Goal: Task Accomplishment & Management: Complete application form

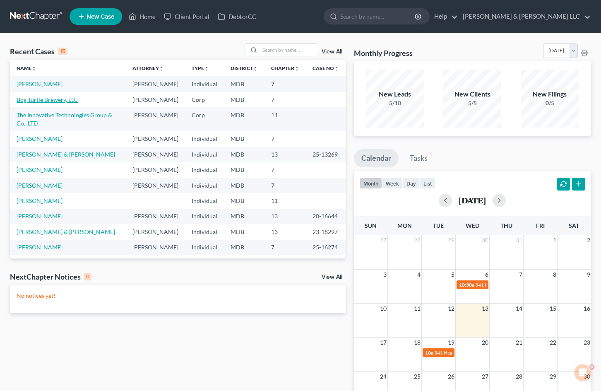
click at [67, 103] on link "Bog Turtle Brewery, LLC" at bounding box center [47, 99] width 61 height 7
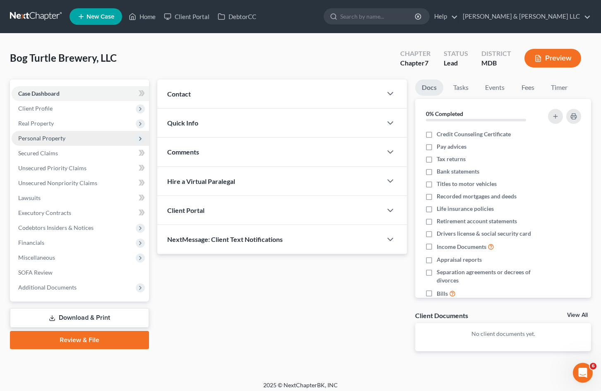
click at [90, 142] on span "Personal Property" at bounding box center [81, 138] width 138 height 15
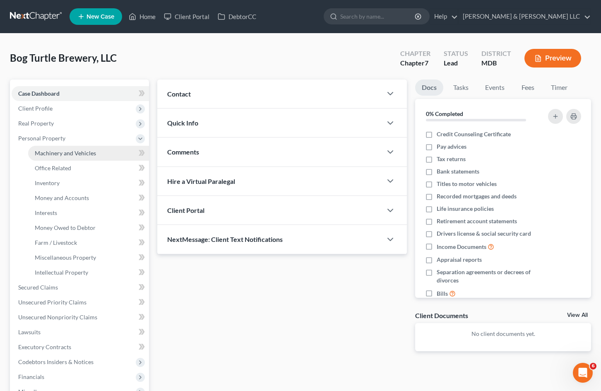
click at [94, 152] on span "Machinery and Vehicles" at bounding box center [65, 153] width 61 height 7
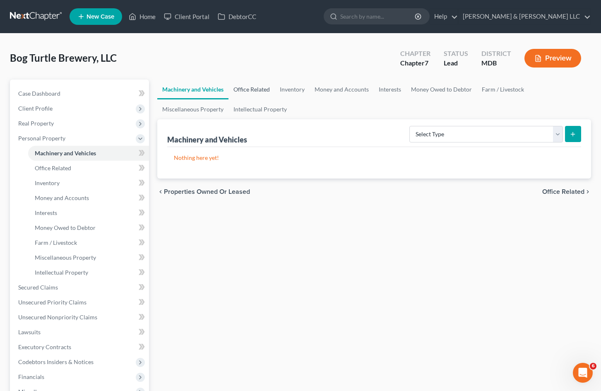
click at [248, 91] on link "Office Related" at bounding box center [252, 90] width 46 height 20
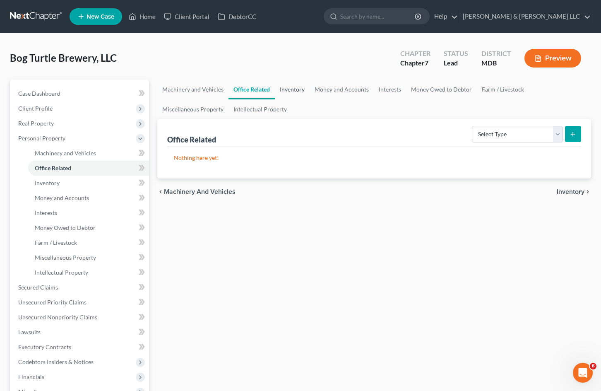
click at [293, 89] on link "Inventory" at bounding box center [292, 90] width 35 height 20
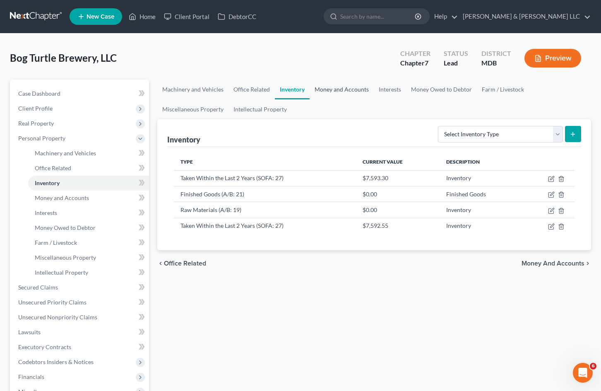
click at [343, 89] on link "Money and Accounts" at bounding box center [342, 90] width 64 height 20
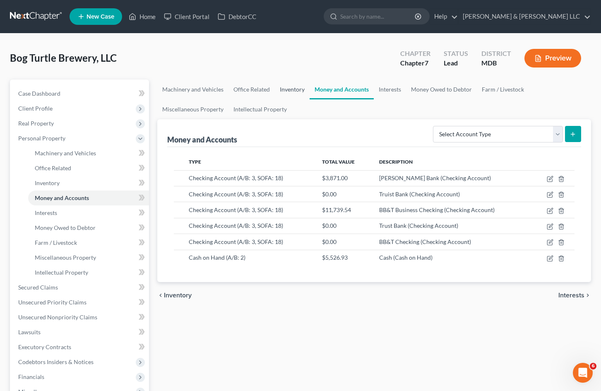
click at [299, 91] on link "Inventory" at bounding box center [292, 90] width 35 height 20
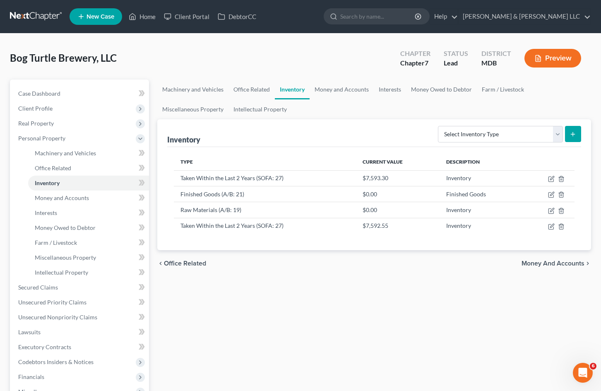
click at [307, 323] on div "Machinery and Vehicles Office Related Inventory Money and Accounts Interests Mo…" at bounding box center [374, 282] width 442 height 404
click at [345, 92] on link "Money and Accounts" at bounding box center [342, 90] width 64 height 20
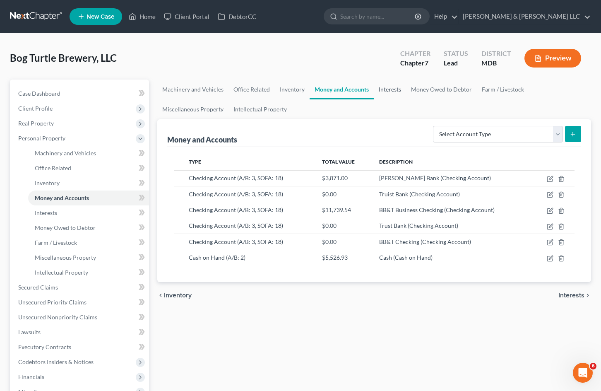
click at [403, 95] on link "Interests" at bounding box center [390, 90] width 32 height 20
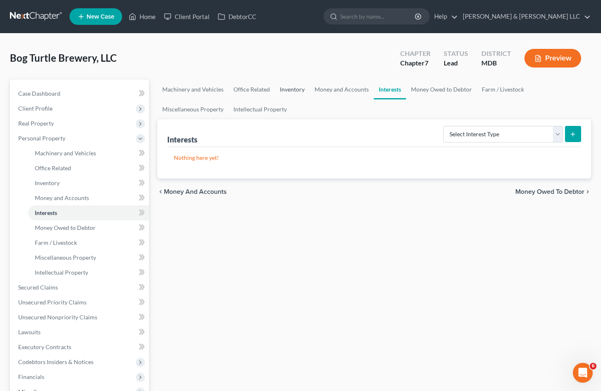
click at [297, 92] on link "Inventory" at bounding box center [292, 90] width 35 height 20
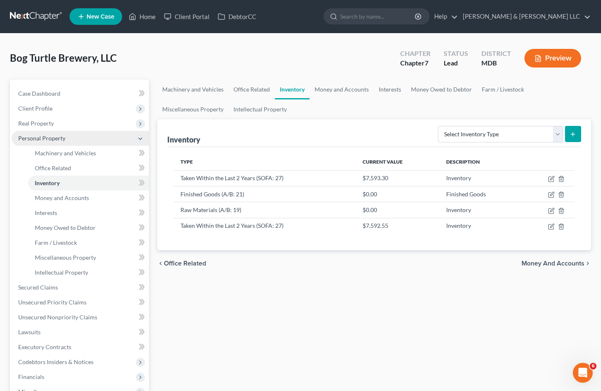
click at [111, 142] on span "Personal Property" at bounding box center [81, 138] width 138 height 15
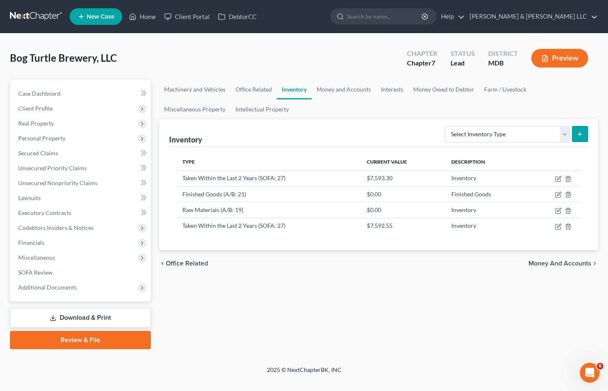
click at [499, 337] on div "Machinery and Vehicles Office Related Inventory Money and Accounts Interests Mo…" at bounding box center [378, 215] width 447 height 270
click at [87, 184] on span "Unsecured Nonpriority Claims" at bounding box center [57, 182] width 79 height 7
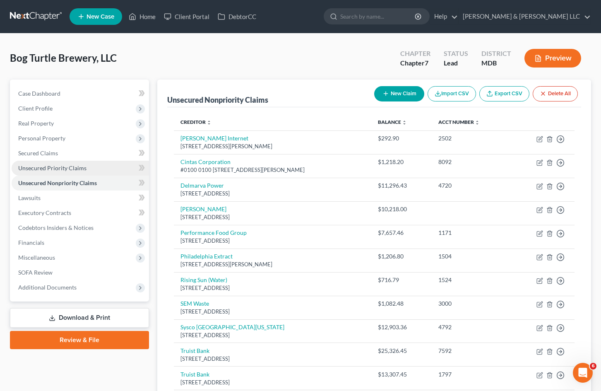
click at [94, 169] on link "Unsecured Priority Claims" at bounding box center [81, 168] width 138 height 15
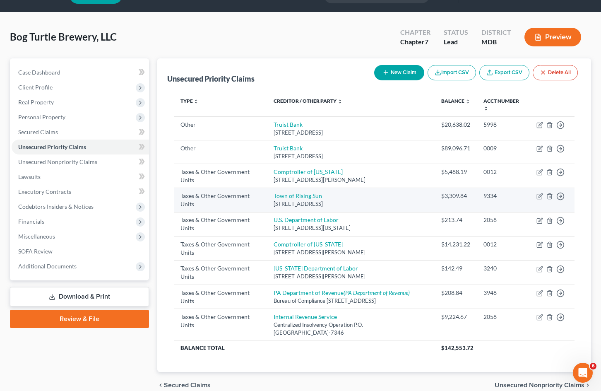
scroll to position [41, 0]
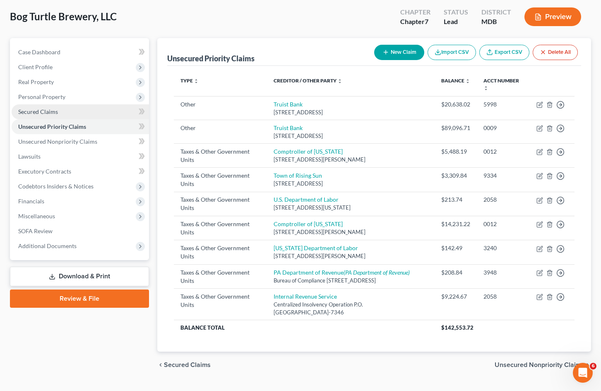
click at [50, 113] on span "Secured Claims" at bounding box center [38, 111] width 40 height 7
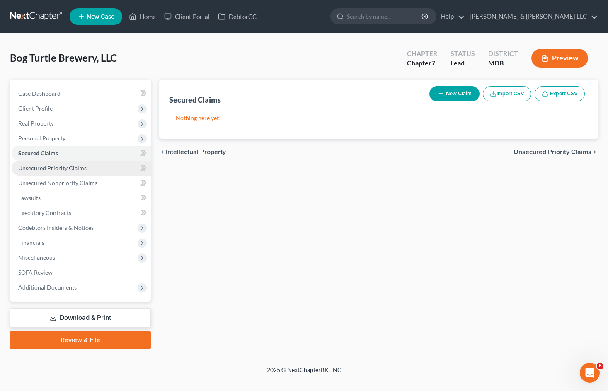
click at [58, 166] on span "Unsecured Priority Claims" at bounding box center [52, 167] width 68 height 7
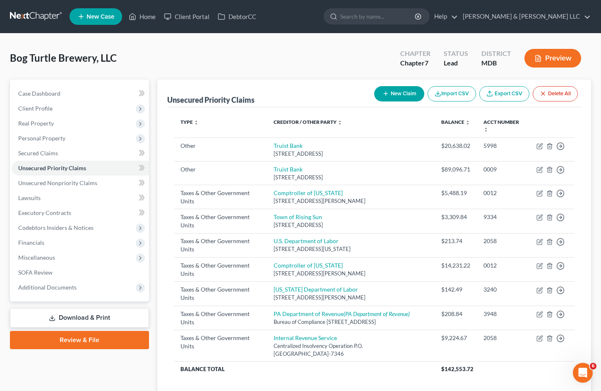
click at [418, 378] on div "Type expand_more expand_less unfold_more Creditor / Other Party expand_more exp…" at bounding box center [374, 250] width 414 height 286
click at [363, 373] on th "Balance Total" at bounding box center [304, 368] width 261 height 15
click at [365, 377] on div "Type expand_more expand_less unfold_more Creditor / Other Party expand_more exp…" at bounding box center [374, 250] width 414 height 286
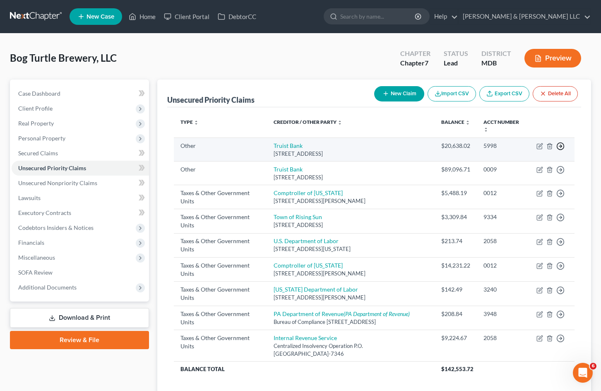
click at [563, 146] on icon "button" at bounding box center [561, 146] width 8 height 8
click at [525, 150] on link "Move to D" at bounding box center [522, 152] width 69 height 14
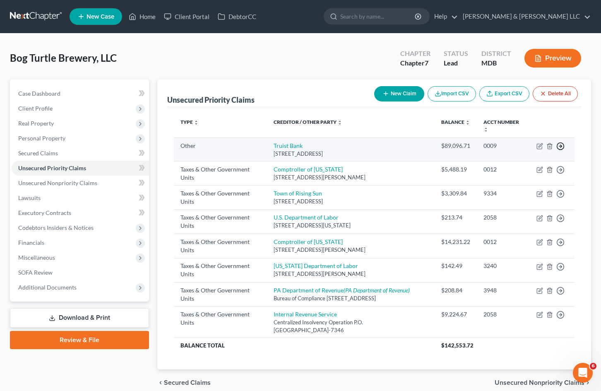
click at [560, 148] on icon "button" at bounding box center [561, 146] width 8 height 8
click at [533, 151] on link "Move to D" at bounding box center [522, 152] width 69 height 14
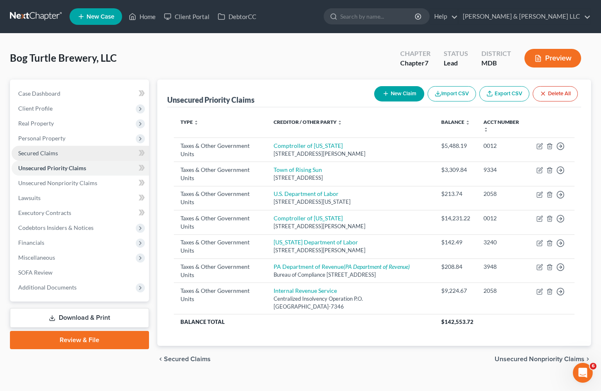
click at [108, 152] on link "Secured Claims" at bounding box center [81, 153] width 138 height 15
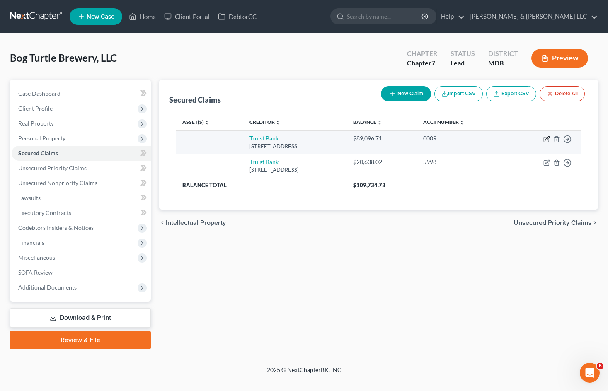
click at [544, 140] on icon "button" at bounding box center [545, 139] width 5 height 5
select select "39"
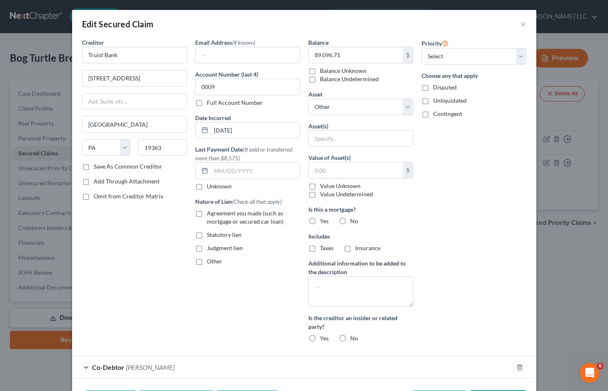
click at [495, 213] on div "Priority Select 1st 2nd 3rd 4th 5th 6th 7th 8th 9th 10th 11th 12th 13th 14th 15…" at bounding box center [473, 193] width 113 height 311
click at [400, 104] on select "Select Other Multiple Assets Accounts Receivable (owed to debtor) - $0.0 [PERSO…" at bounding box center [360, 107] width 105 height 17
select select "1"
click at [308, 99] on select "Select Other Multiple Assets Accounts Receivable (owed to debtor) - $0.0 [PERSO…" at bounding box center [360, 107] width 105 height 17
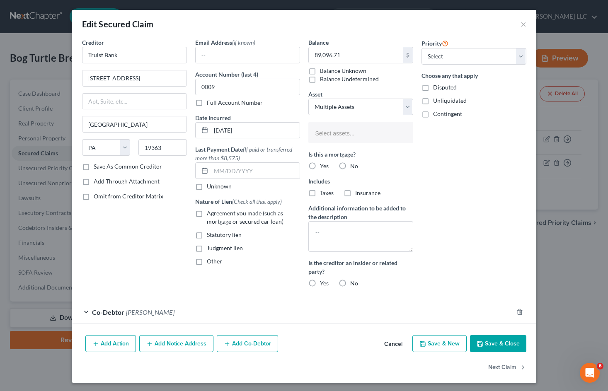
click at [453, 203] on div "Priority Select 1st 2nd 3rd 4th 5th 6th 7th 8th 9th 10th 11th 12th 13th 14th 15…" at bounding box center [473, 166] width 113 height 256
click at [386, 231] on textarea at bounding box center [360, 236] width 105 height 31
type textarea "blanket UCC-1"
click at [500, 345] on button "Save & Close" at bounding box center [498, 343] width 56 height 17
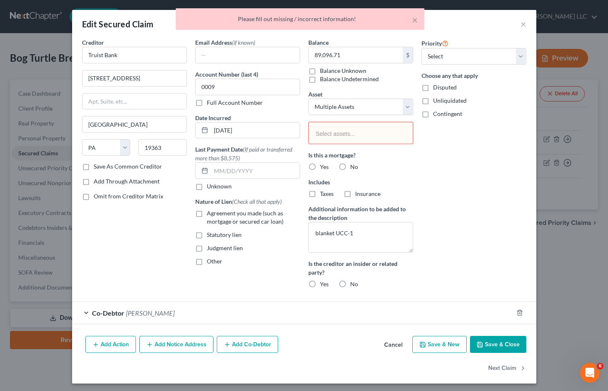
click at [348, 127] on li "Select assets..." at bounding box center [359, 133] width 99 height 17
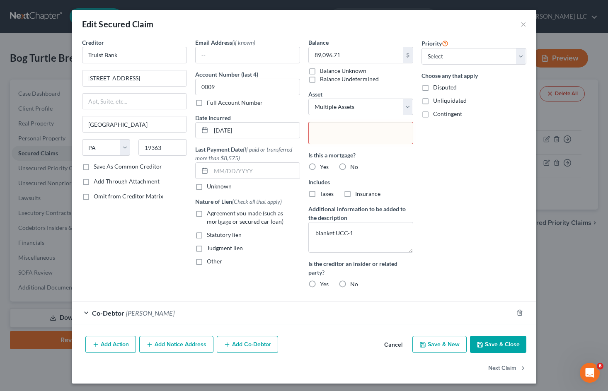
click at [459, 145] on body "Home New Case Client Portal DebtorCC [PERSON_NAME] & [PERSON_NAME] LLC [PERSON_…" at bounding box center [304, 195] width 608 height 391
click at [376, 133] on input "text" at bounding box center [360, 134] width 92 height 12
click at [389, 107] on body "Home New Case Client Portal DebtorCC [PERSON_NAME] & [PERSON_NAME] LLC [PERSON_…" at bounding box center [304, 195] width 608 height 391
type input "Select assets..."
click at [389, 107] on select "Select Other Multiple Assets Accounts Receivable (owed to debtor) - $0.0 [PERSO…" at bounding box center [360, 107] width 105 height 17
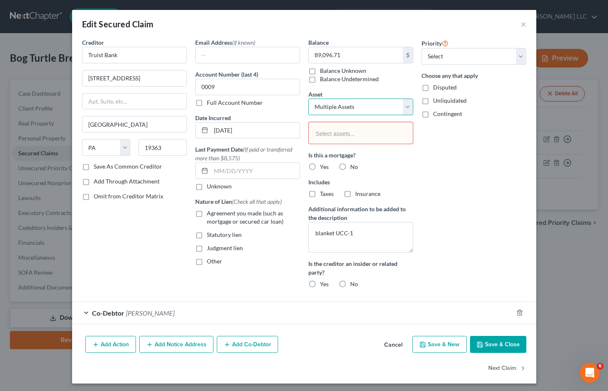
select select
click at [308, 99] on select "Select Other Multiple Assets Accounts Receivable (owed to debtor) - $0.0 [PERSO…" at bounding box center [360, 107] width 105 height 17
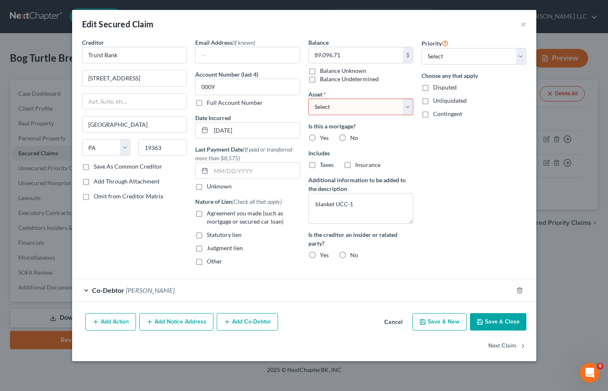
click at [451, 191] on div "Priority Select 1st 2nd 3rd 4th 5th 6th 7th 8th 9th 10th 11th 12th 13th 14th 15…" at bounding box center [473, 155] width 113 height 234
click at [244, 323] on button "Add Co-Debtor" at bounding box center [247, 321] width 61 height 17
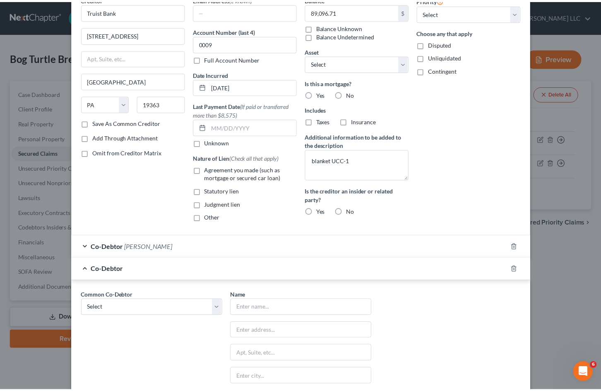
scroll to position [166, 0]
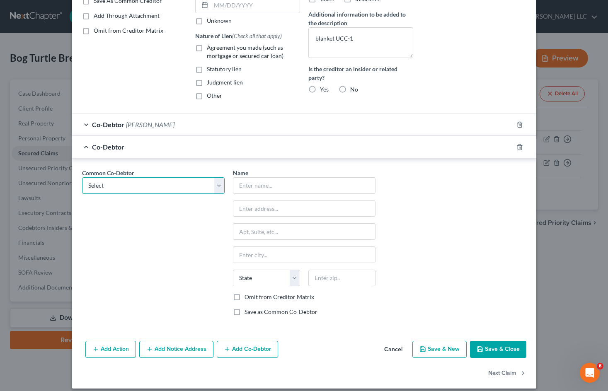
click at [217, 186] on select "Select [PERSON_NAME]" at bounding box center [153, 185] width 142 height 17
click at [281, 191] on input "text" at bounding box center [304, 186] width 142 height 16
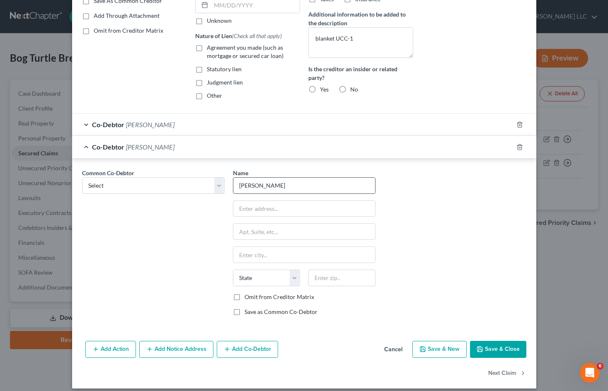
click at [265, 179] on input "[PERSON_NAME]" at bounding box center [304, 186] width 142 height 16
type input "[PERSON_NAME]"
click at [493, 346] on button "Save & Close" at bounding box center [498, 349] width 56 height 17
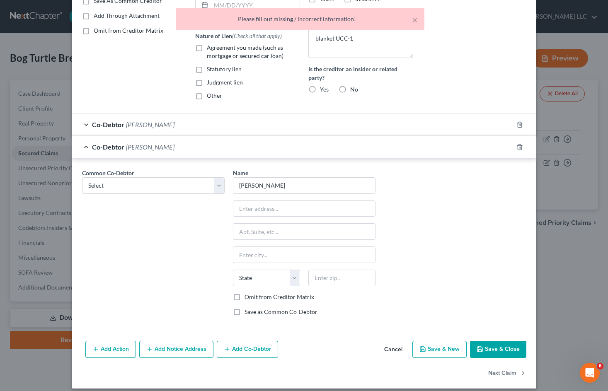
click at [388, 349] on button "Cancel" at bounding box center [392, 350] width 31 height 17
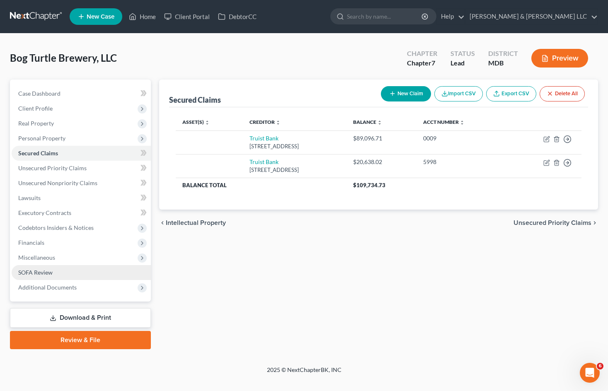
click at [55, 273] on link "SOFA Review" at bounding box center [81, 272] width 139 height 15
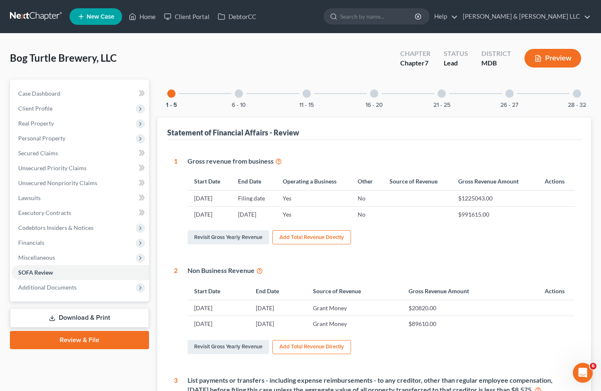
click at [243, 93] on div at bounding box center [239, 93] width 8 height 8
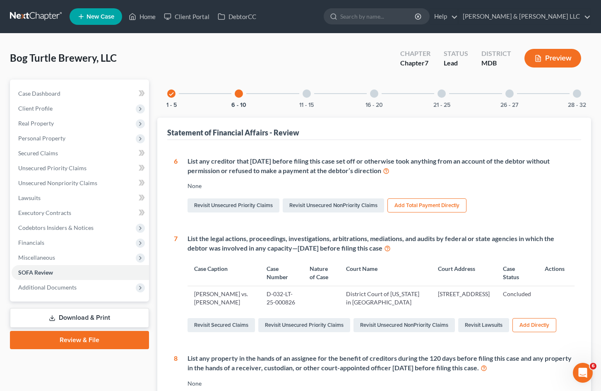
click at [311, 99] on div "11 - 15" at bounding box center [307, 94] width 28 height 28
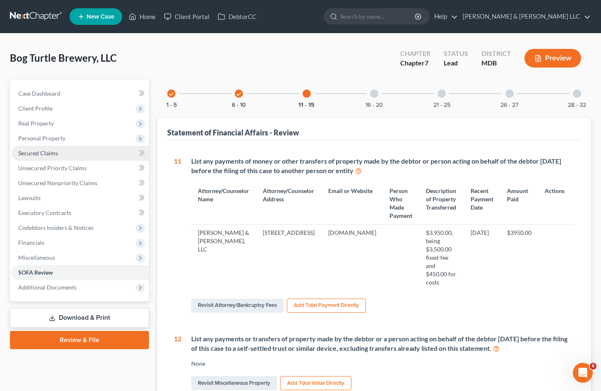
click at [111, 152] on link "Secured Claims" at bounding box center [81, 153] width 138 height 15
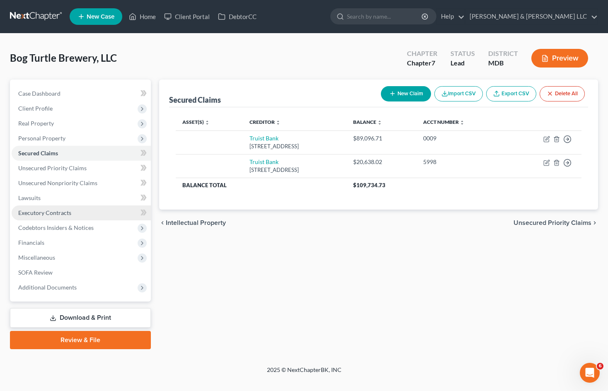
click at [98, 212] on link "Executory Contracts" at bounding box center [81, 212] width 139 height 15
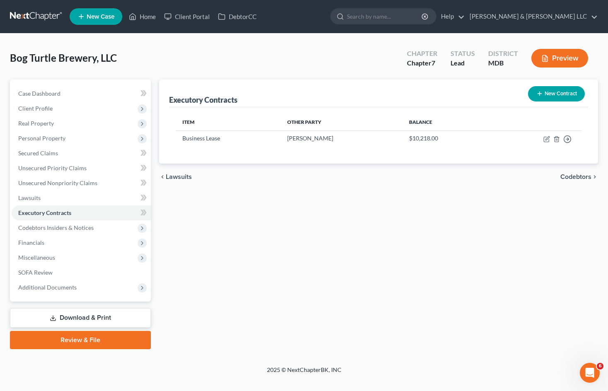
click at [364, 264] on div "Executory Contracts New Contract Item Other Party Balance Business Lease [PERSO…" at bounding box center [378, 215] width 447 height 270
click at [413, 285] on div "Executory Contracts New Contract Item Other Party Balance Business Lease [PERSO…" at bounding box center [378, 215] width 447 height 270
click at [400, 237] on div "Executory Contracts New Contract Item Other Party Balance Business Lease [PERSO…" at bounding box center [378, 215] width 447 height 270
click at [101, 178] on link "Unsecured Nonpriority Claims" at bounding box center [81, 183] width 139 height 15
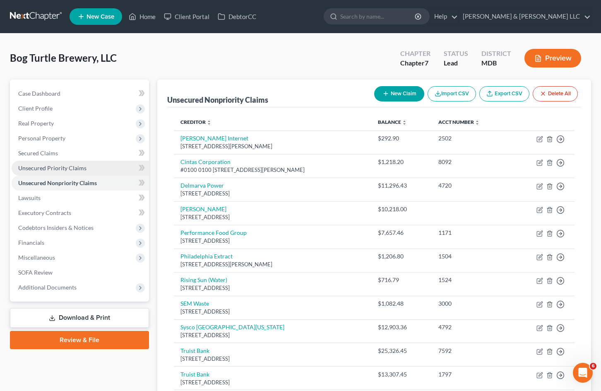
click at [55, 165] on span "Unsecured Priority Claims" at bounding box center [52, 167] width 68 height 7
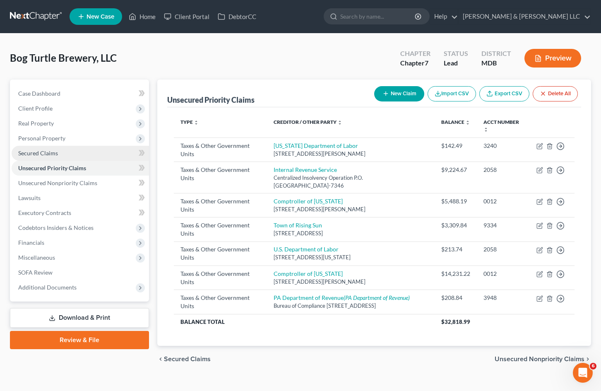
click at [51, 156] on span "Secured Claims" at bounding box center [38, 153] width 40 height 7
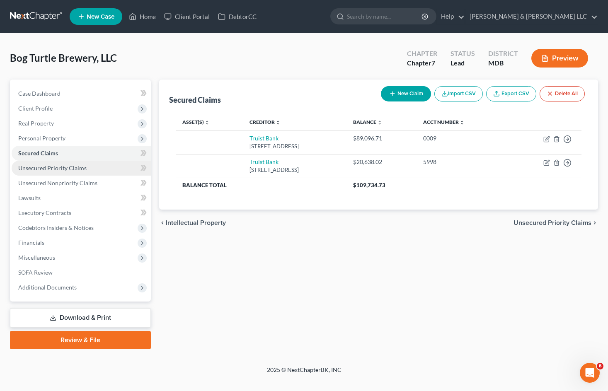
click at [72, 167] on span "Unsecured Priority Claims" at bounding box center [52, 167] width 68 height 7
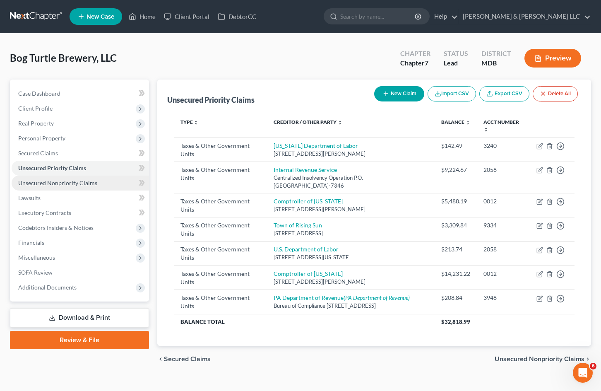
click at [52, 183] on span "Unsecured Nonpriority Claims" at bounding box center [57, 182] width 79 height 7
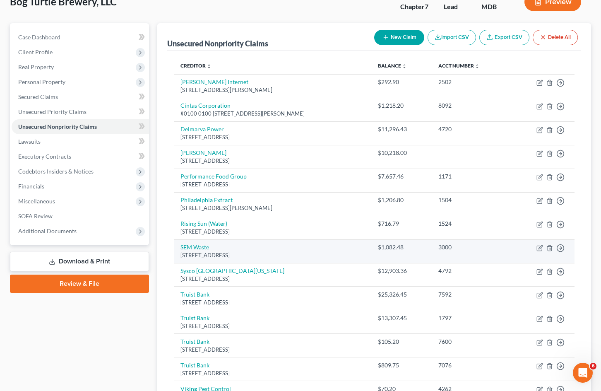
scroll to position [41, 0]
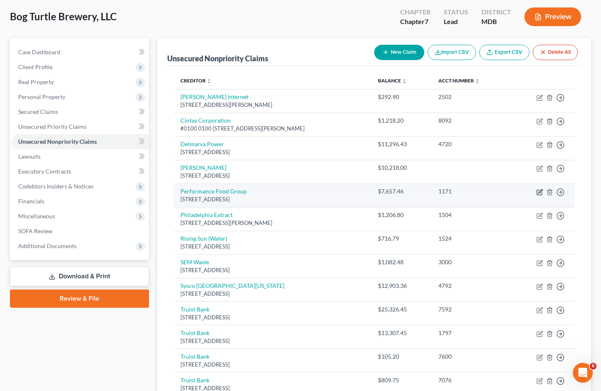
click at [540, 191] on icon "button" at bounding box center [540, 192] width 7 height 7
select select "48"
select select "15"
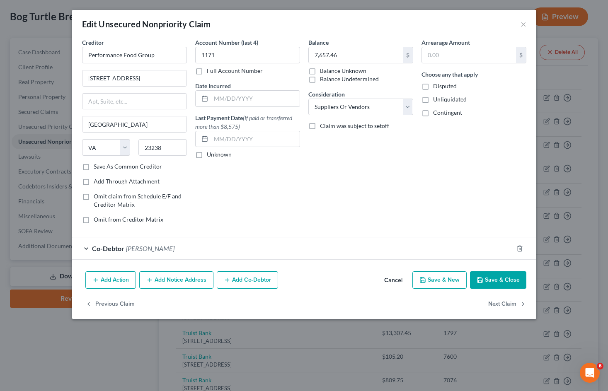
click at [394, 279] on button "Cancel" at bounding box center [392, 280] width 31 height 17
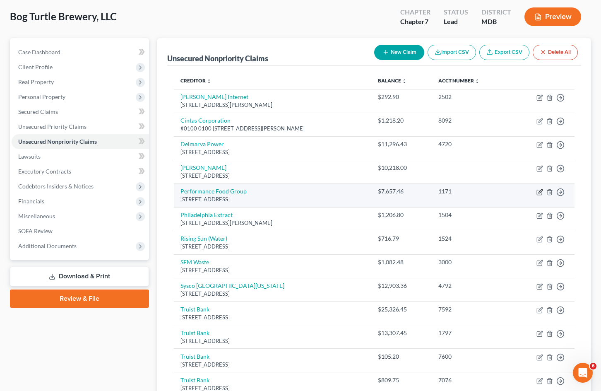
click at [540, 194] on icon "button" at bounding box center [540, 192] width 7 height 7
select select "48"
select select "15"
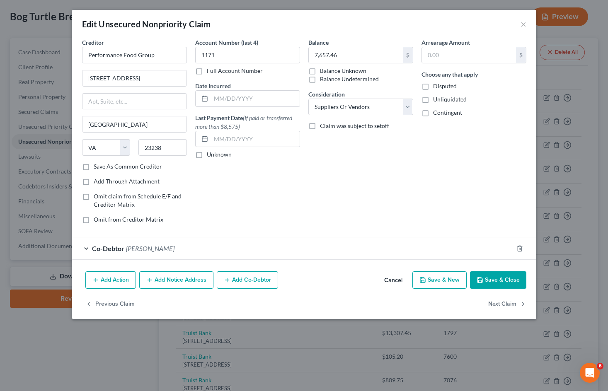
click at [397, 280] on button "Cancel" at bounding box center [392, 280] width 31 height 17
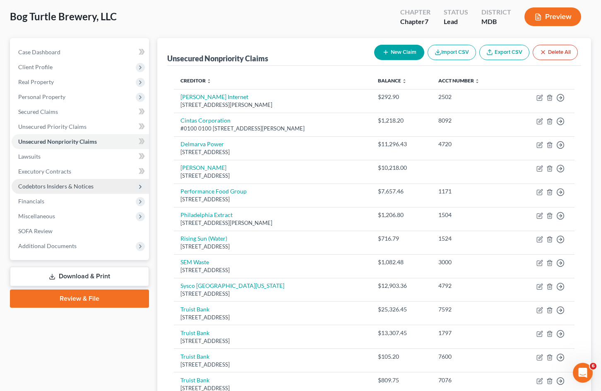
click at [94, 181] on span "Codebtors Insiders & Notices" at bounding box center [81, 186] width 138 height 15
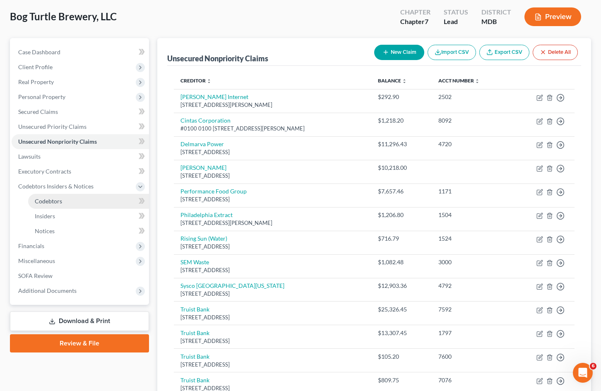
click at [87, 200] on link "Codebtors" at bounding box center [88, 201] width 121 height 15
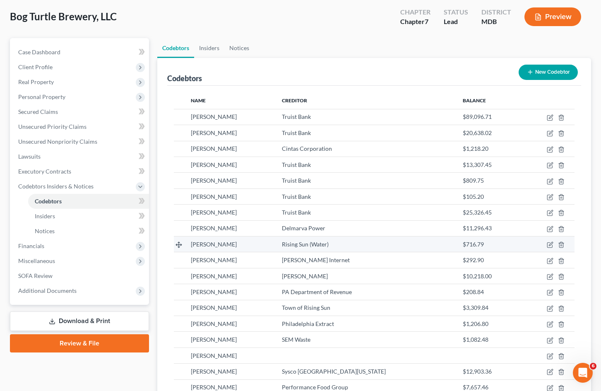
scroll to position [83, 0]
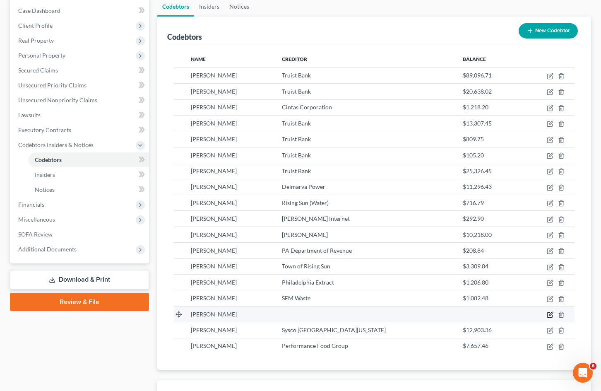
click at [549, 315] on icon "button" at bounding box center [550, 314] width 7 height 7
select select "39"
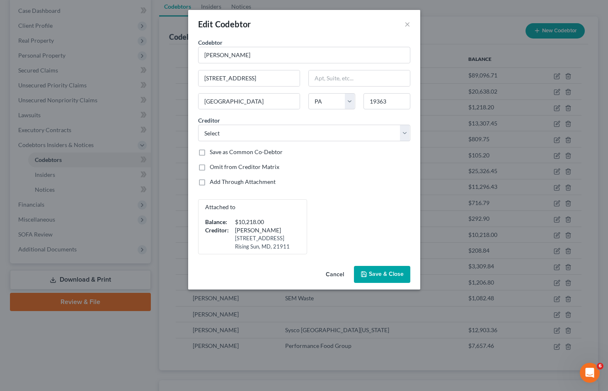
click at [333, 275] on button "Cancel" at bounding box center [334, 275] width 31 height 17
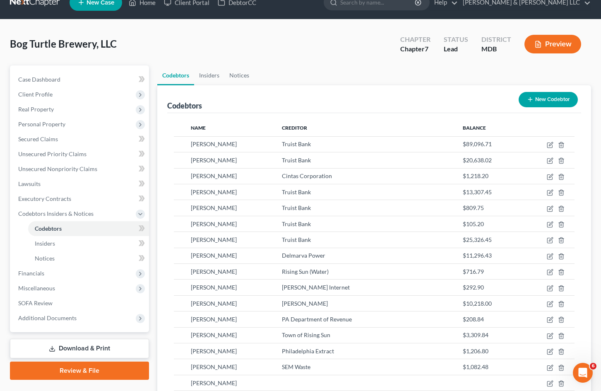
scroll to position [0, 0]
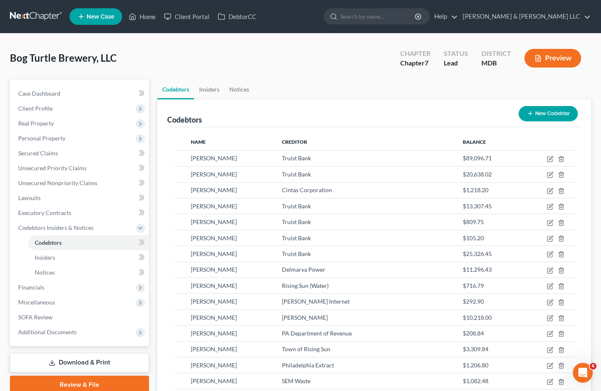
click at [282, 80] on ul "Codebtors Insiders Notices" at bounding box center [374, 90] width 434 height 20
click at [75, 227] on span "Codebtors Insiders & Notices" at bounding box center [55, 227] width 75 height 7
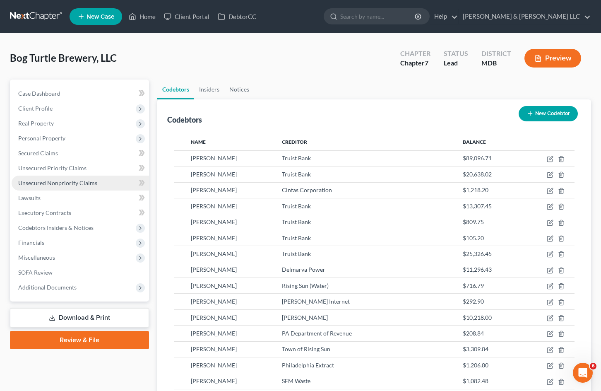
click at [93, 187] on link "Unsecured Nonpriority Claims" at bounding box center [81, 183] width 138 height 15
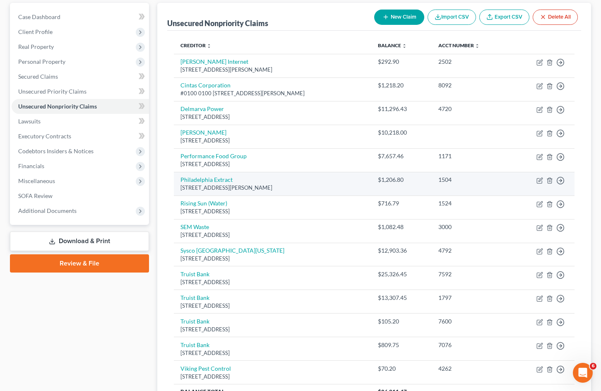
scroll to position [35, 0]
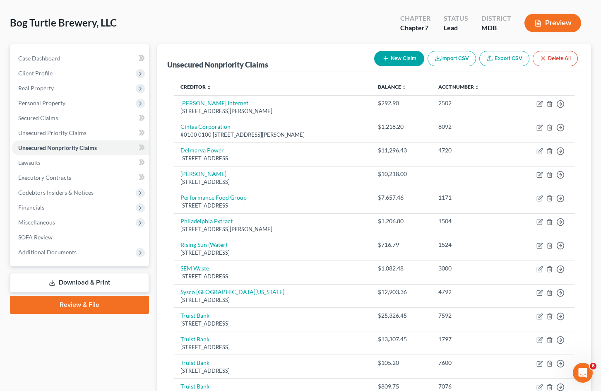
click at [319, 36] on div "Bog Turtle Brewery, LLC Upgraded Chapter Chapter 7 Status Lead District MDB Pre…" at bounding box center [301, 26] width 582 height 36
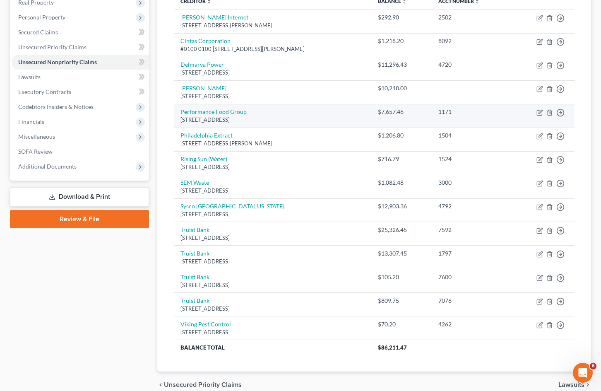
scroll to position [124, 0]
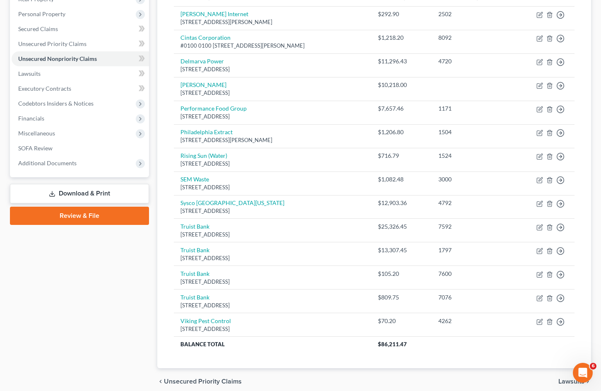
click at [104, 302] on div "Case Dashboard Payments Invoices Payments Payments Credit Report Client Profile" at bounding box center [79, 175] width 147 height 440
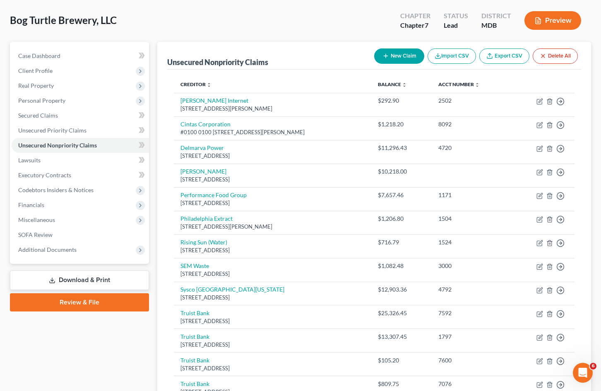
scroll to position [0, 0]
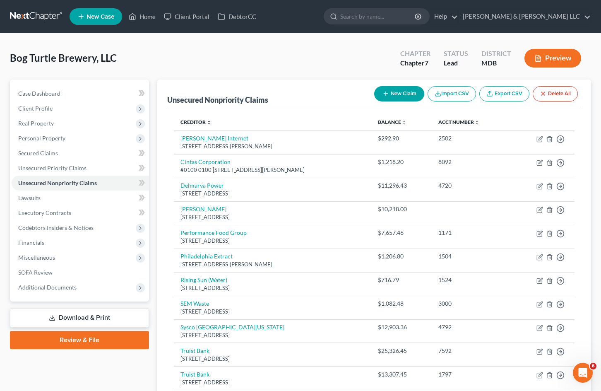
click at [283, 76] on div "Bog Turtle Brewery, LLC Upgraded Chapter Chapter 7 Status Lead District MDB Pre…" at bounding box center [301, 61] width 582 height 36
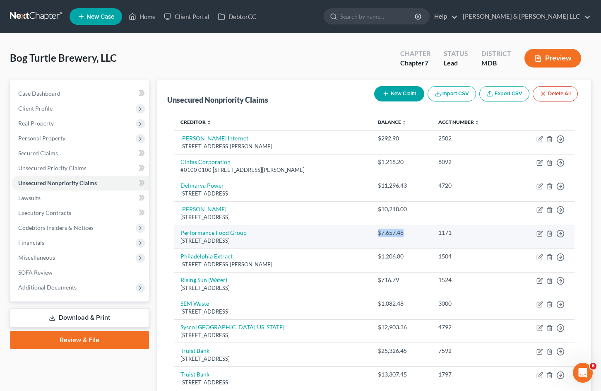
drag, startPoint x: 406, startPoint y: 231, endPoint x: 375, endPoint y: 233, distance: 31.1
click at [375, 233] on td "$7,657.46" at bounding box center [402, 237] width 60 height 24
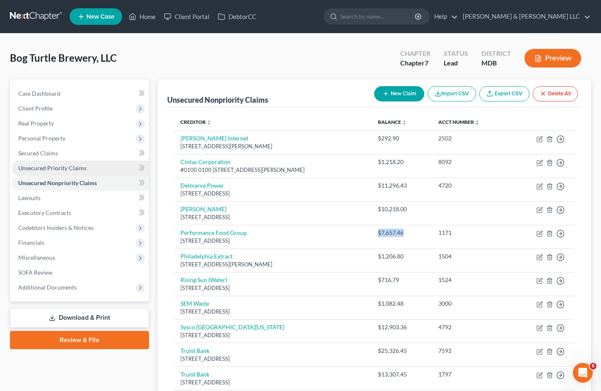
click at [40, 170] on span "Unsecured Priority Claims" at bounding box center [52, 167] width 68 height 7
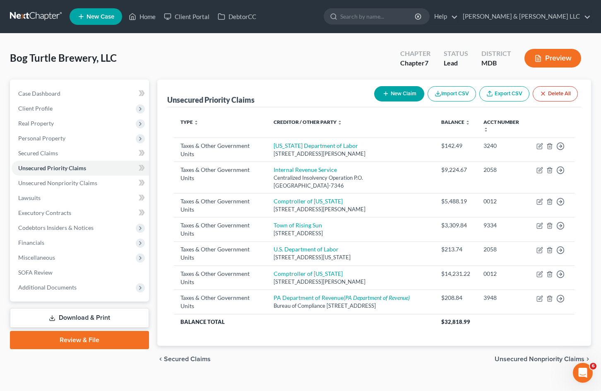
click at [380, 362] on div "chevron_left Secured Claims Unsecured Nonpriority Claims chevron_right" at bounding box center [374, 359] width 434 height 27
click at [106, 152] on link "Secured Claims" at bounding box center [81, 153] width 138 height 15
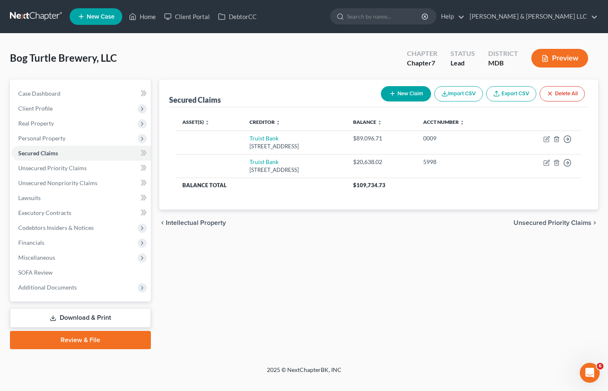
click at [337, 275] on div "Secured Claims New Claim Import CSV Export CSV Delete All Asset(s) expand_more …" at bounding box center [378, 215] width 447 height 270
click at [83, 183] on span "Unsecured Nonpriority Claims" at bounding box center [57, 182] width 79 height 7
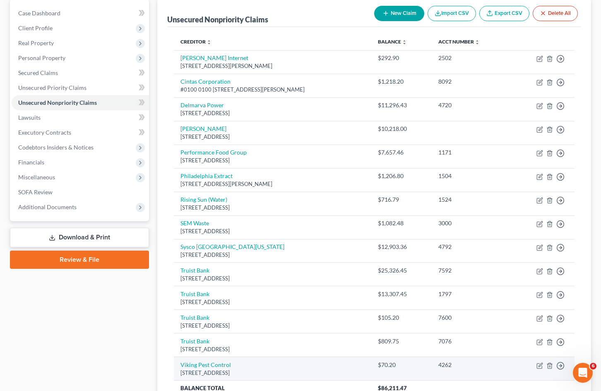
scroll to position [77, 0]
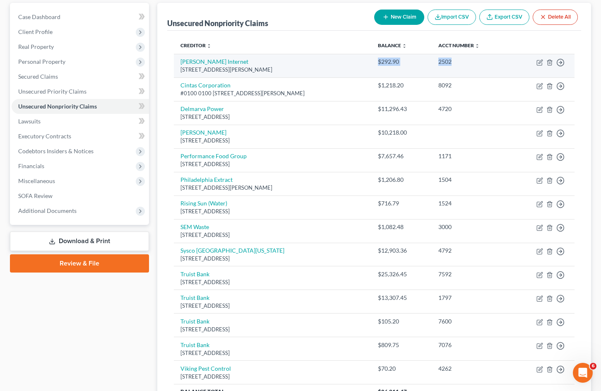
drag, startPoint x: 457, startPoint y: 61, endPoint x: 377, endPoint y: 60, distance: 79.9
click at [377, 60] on tr "[PERSON_NAME] Internet [STREET_ADDRESS][PERSON_NAME] $292.90 2502 Move to D Mov…" at bounding box center [374, 66] width 401 height 24
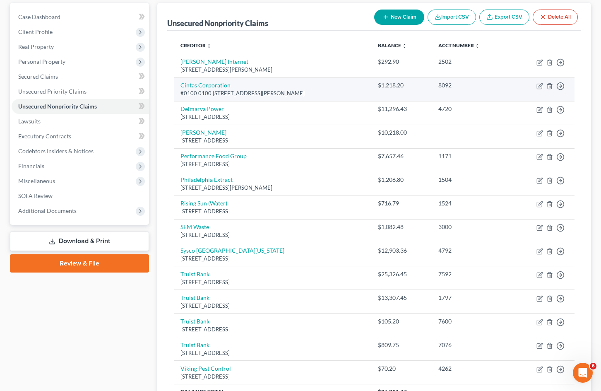
click at [460, 87] on div "8092" at bounding box center [471, 85] width 65 height 8
drag, startPoint x: 458, startPoint y: 86, endPoint x: 377, endPoint y: 86, distance: 80.8
click at [377, 86] on tr "Cintas Corporation #0100 0100 [STREET_ADDRESS][PERSON_NAME] $1,218.20 8092 Move…" at bounding box center [374, 89] width 401 height 24
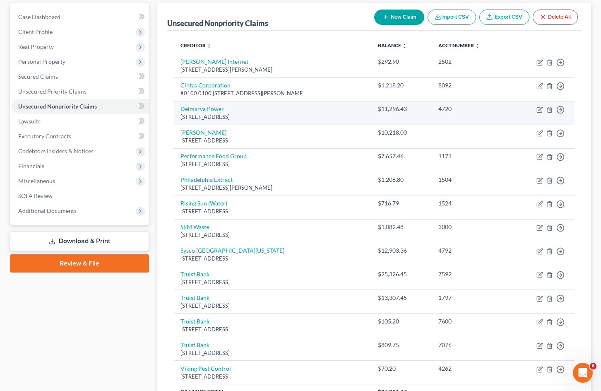
click at [456, 112] on div "4720" at bounding box center [471, 109] width 65 height 8
drag, startPoint x: 451, startPoint y: 108, endPoint x: 375, endPoint y: 107, distance: 76.2
click at [375, 107] on tr "[GEOGRAPHIC_DATA] $11,296.43 4720 Move to D Move to E Move to G Move to Notice …" at bounding box center [374, 113] width 401 height 24
click at [412, 111] on div "$11,296.43" at bounding box center [401, 109] width 47 height 8
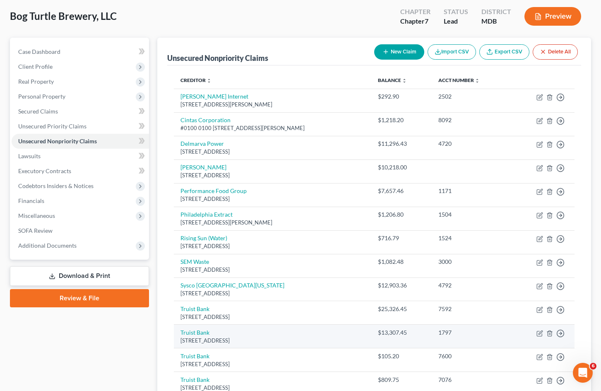
scroll to position [41, 0]
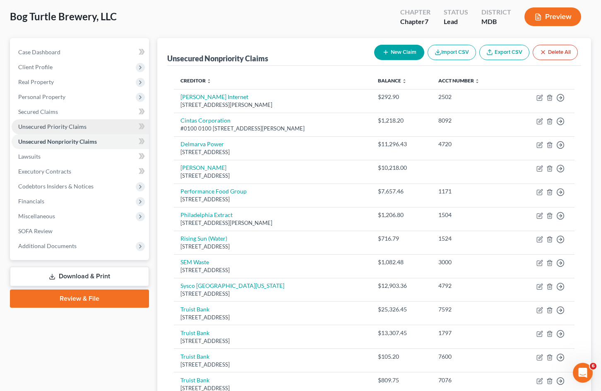
click at [78, 126] on span "Unsecured Priority Claims" at bounding box center [52, 126] width 68 height 7
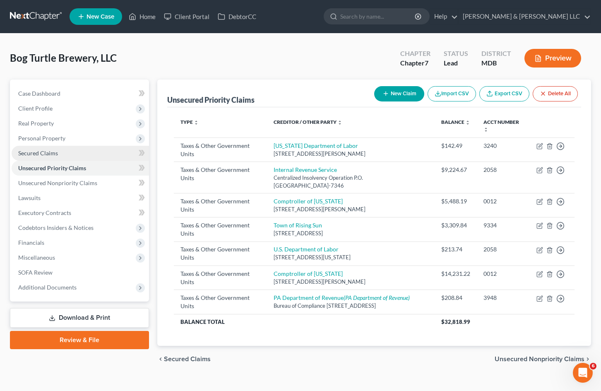
click at [99, 152] on link "Secured Claims" at bounding box center [81, 153] width 138 height 15
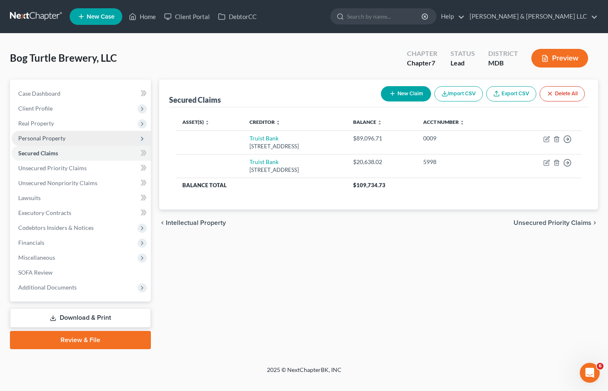
click at [86, 140] on span "Personal Property" at bounding box center [81, 138] width 139 height 15
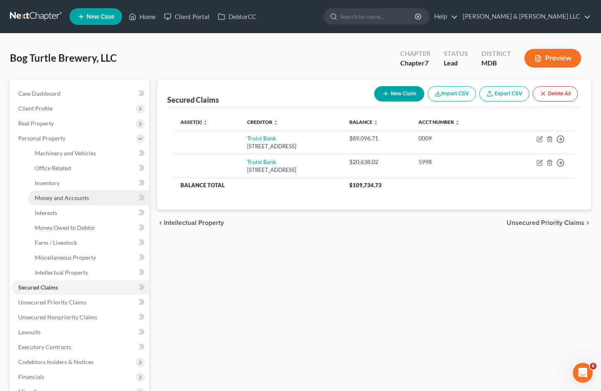
click at [99, 202] on link "Money and Accounts" at bounding box center [88, 198] width 121 height 15
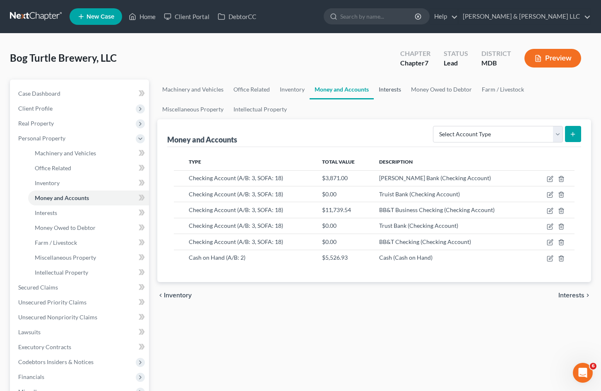
click at [395, 89] on link "Interests" at bounding box center [390, 90] width 32 height 20
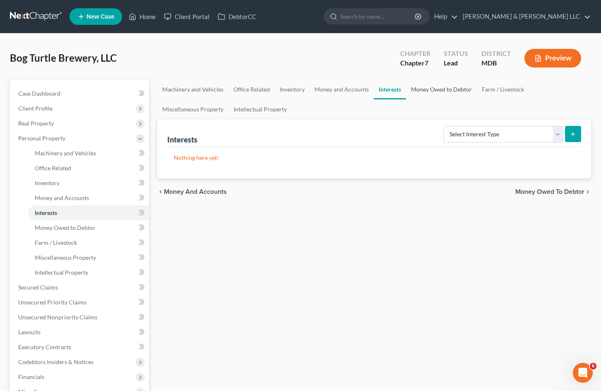
click at [434, 90] on link "Money Owed to Debtor" at bounding box center [441, 90] width 71 height 20
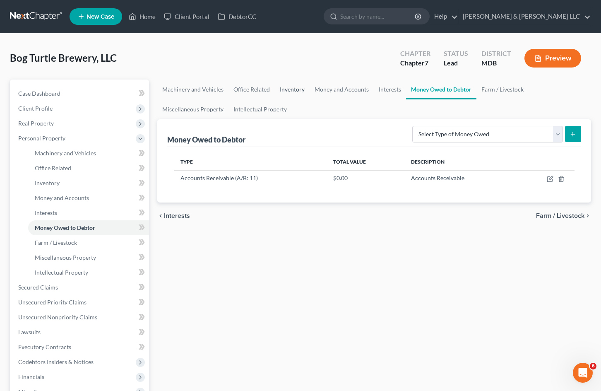
click at [287, 89] on link "Inventory" at bounding box center [292, 90] width 35 height 20
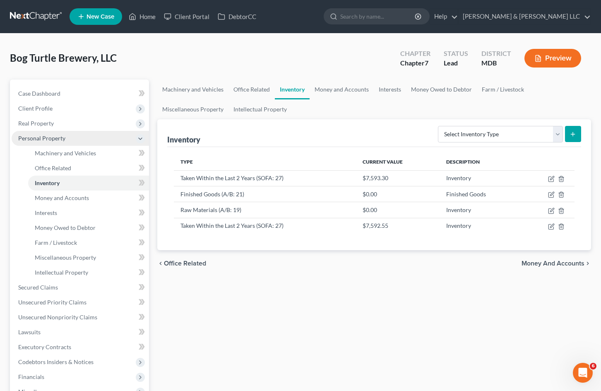
click at [77, 142] on span "Personal Property" at bounding box center [81, 138] width 138 height 15
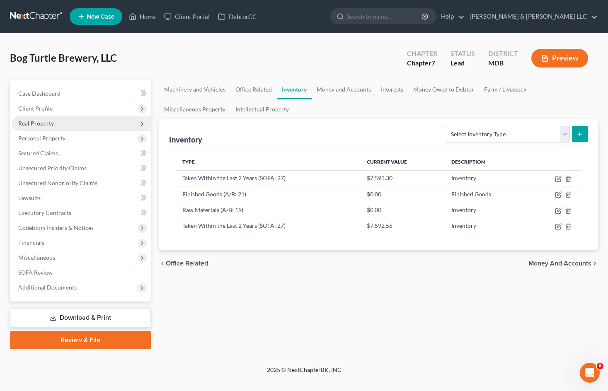
click at [80, 123] on span "Real Property" at bounding box center [81, 123] width 139 height 15
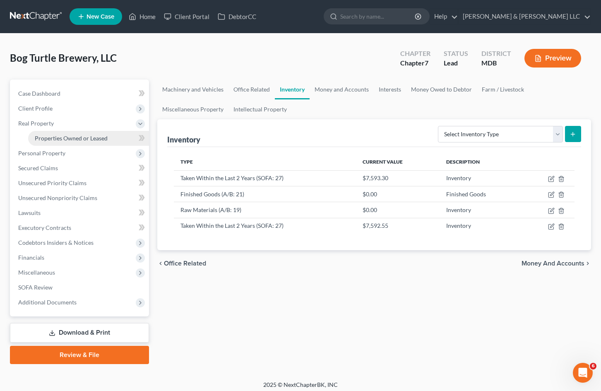
click at [87, 138] on span "Properties Owned or Leased" at bounding box center [71, 138] width 73 height 7
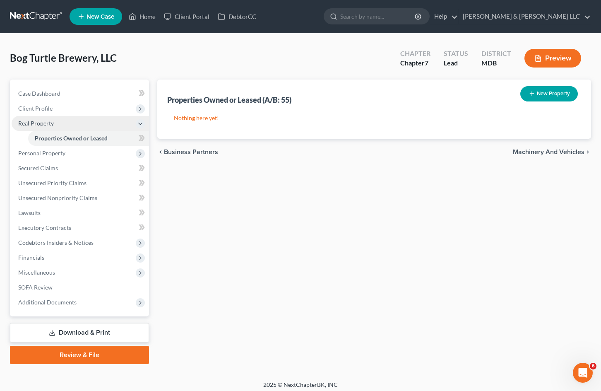
click at [99, 127] on span "Real Property" at bounding box center [81, 123] width 138 height 15
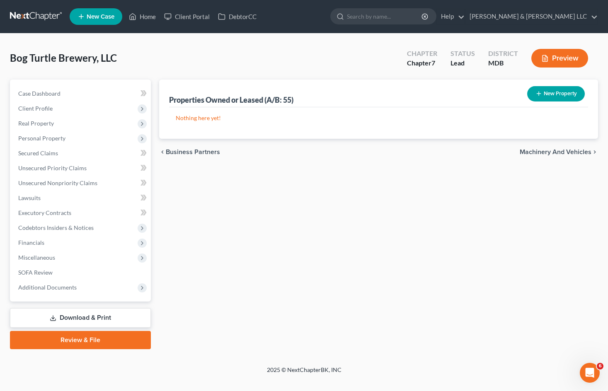
click at [422, 239] on div "Properties Owned or Leased (A/B: 55) New Property Nothing here yet! Property Cu…" at bounding box center [378, 215] width 447 height 270
click at [75, 258] on span "Miscellaneous" at bounding box center [81, 257] width 139 height 15
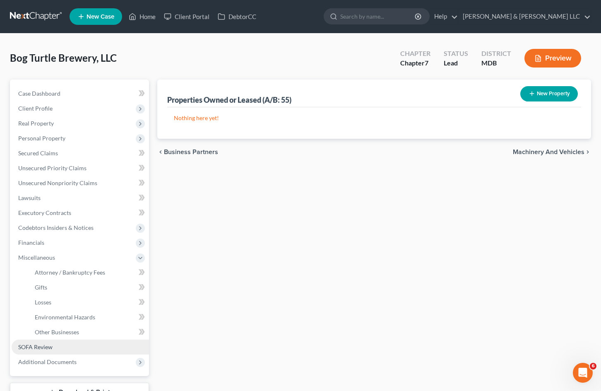
click at [75, 345] on link "SOFA Review" at bounding box center [81, 347] width 138 height 15
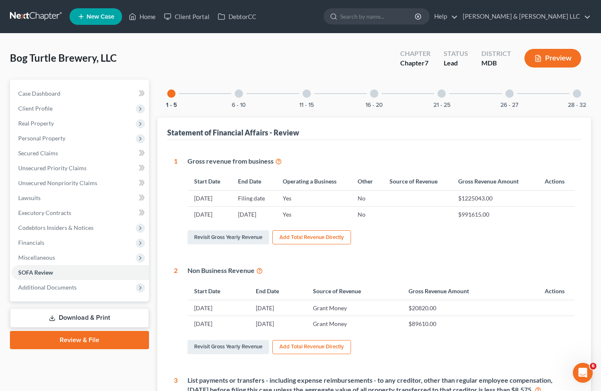
click at [579, 91] on div at bounding box center [577, 93] width 8 height 8
